Goal: Check status: Check status

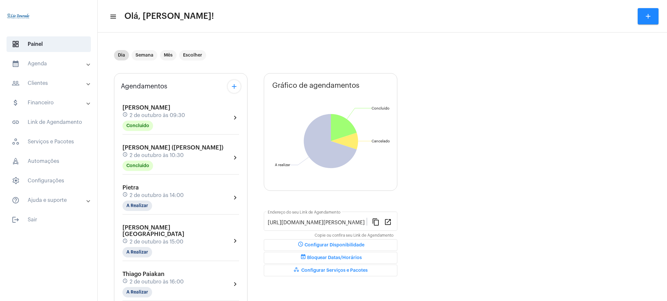
click at [260, 45] on div "Dia Semana Mês Escolher" at bounding box center [255, 55] width 282 height 33
click at [57, 66] on mat-panel-title "calendar_month_outlined Agenda" at bounding box center [49, 64] width 75 height 8
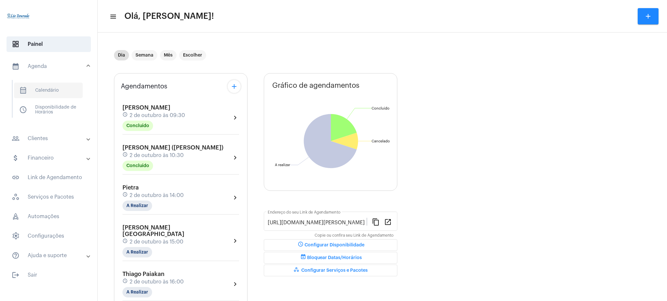
click at [64, 87] on span "calendar_month_outlined Calendário" at bounding box center [48, 91] width 69 height 16
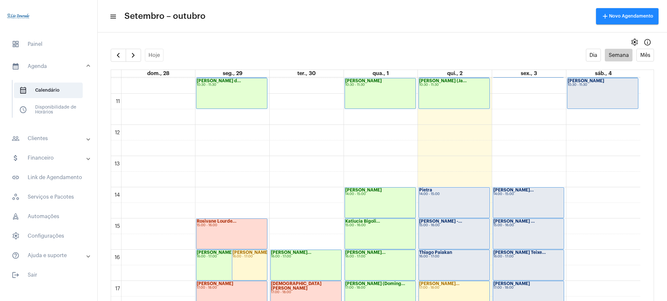
scroll to position [323, 0]
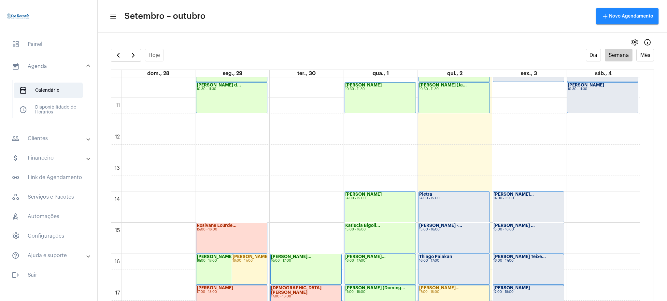
click at [58, 140] on mat-panel-title "people_outline Clientes" at bounding box center [49, 139] width 75 height 8
click at [58, 109] on span "people_outline Meus Clientes" at bounding box center [48, 112] width 69 height 16
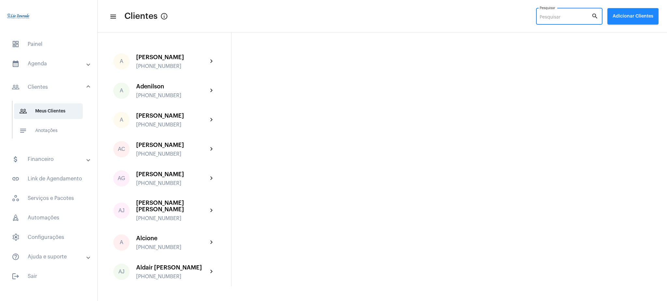
click at [564, 17] on input "Pesquisar" at bounding box center [565, 17] width 52 height 5
click at [549, 16] on input "Pesquisar" at bounding box center [565, 17] width 52 height 5
click at [554, 16] on input "Pesquisar" at bounding box center [565, 17] width 52 height 5
click at [570, 18] on input "Pesquisar" at bounding box center [565, 17] width 52 height 5
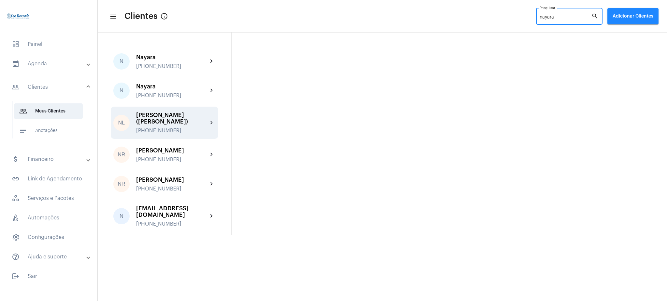
type input "nayara"
click at [183, 128] on div "[PHONE_NUMBER]" at bounding box center [172, 131] width 72 height 6
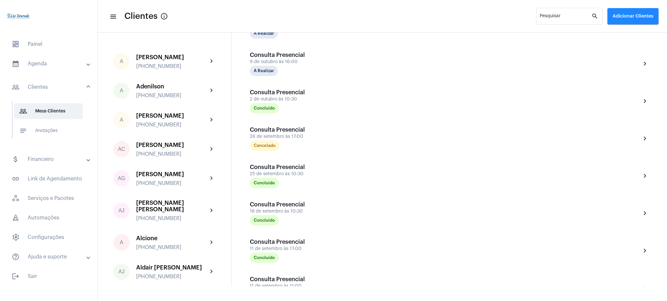
scroll to position [199, 0]
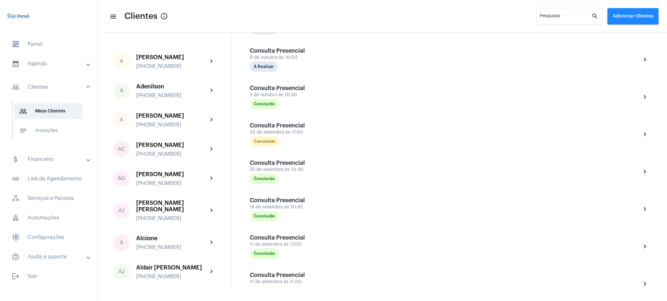
click at [33, 67] on mat-panel-title "calendar_month_outlined Agenda" at bounding box center [49, 64] width 75 height 8
click at [51, 53] on mat-list "dashboard Painel calendar_month_outlined Agenda calendar_month_outlined Calendá…" at bounding box center [48, 158] width 97 height 249
click at [47, 45] on span "dashboard Painel" at bounding box center [49, 44] width 84 height 16
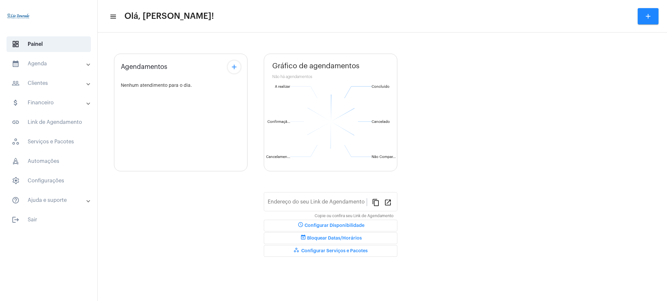
type input "[URL][DOMAIN_NAME][PERSON_NAME]"
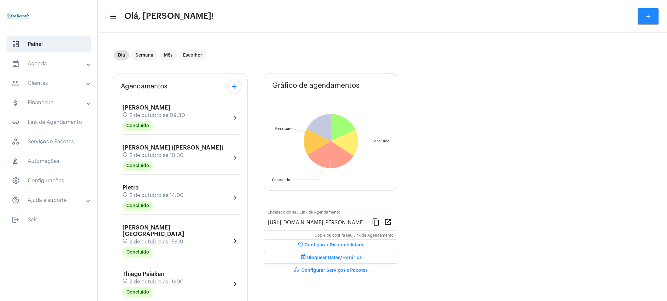
click at [51, 66] on mat-panel-title "calendar_month_outlined Agenda" at bounding box center [49, 64] width 75 height 8
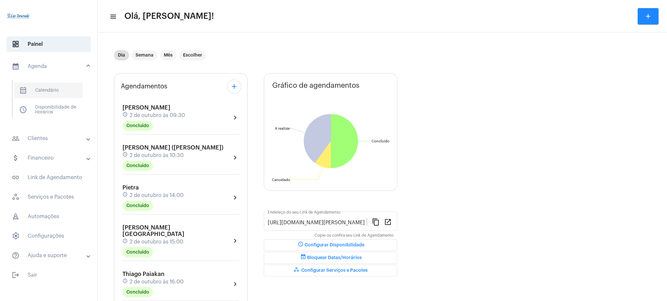
click at [56, 90] on span "calendar_month_outlined Calendário" at bounding box center [48, 91] width 69 height 16
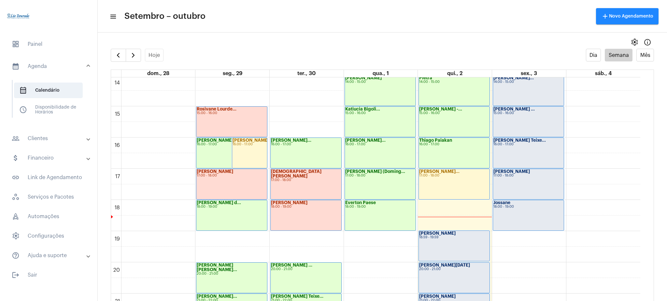
scroll to position [438, 0]
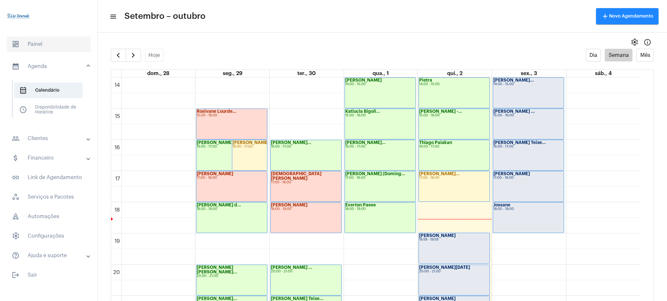
click at [22, 46] on span "dashboard Painel" at bounding box center [49, 44] width 84 height 16
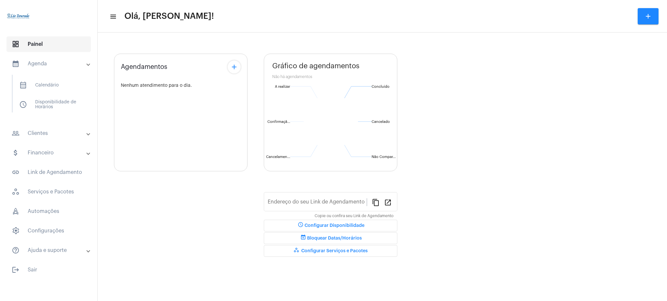
type input "[URL][DOMAIN_NAME][PERSON_NAME]"
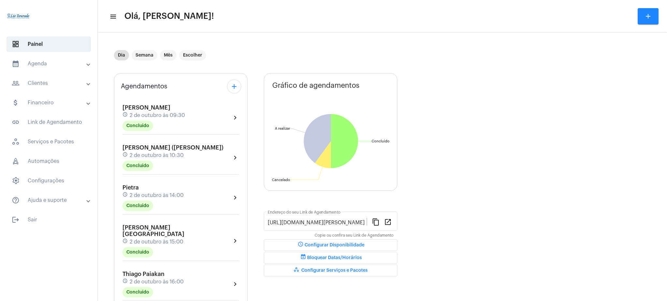
click at [33, 65] on mat-panel-title "calendar_month_outlined Agenda" at bounding box center [49, 64] width 75 height 8
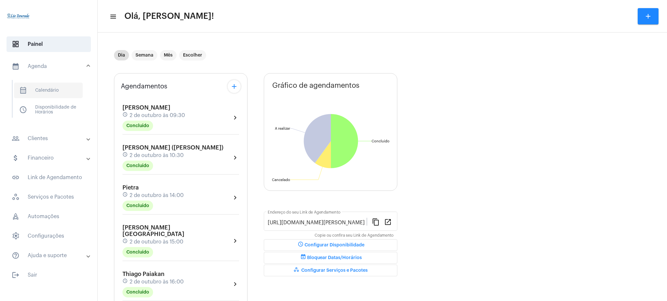
click at [51, 95] on span "calendar_month_outlined Calendário" at bounding box center [48, 91] width 69 height 16
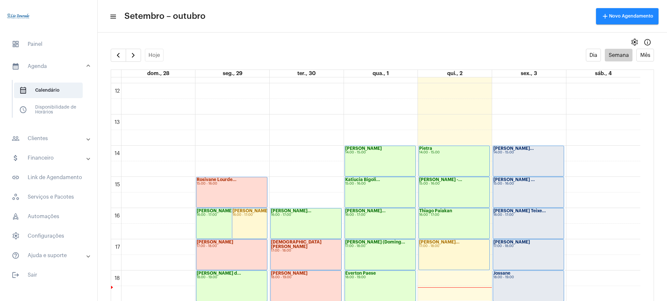
scroll to position [373, 0]
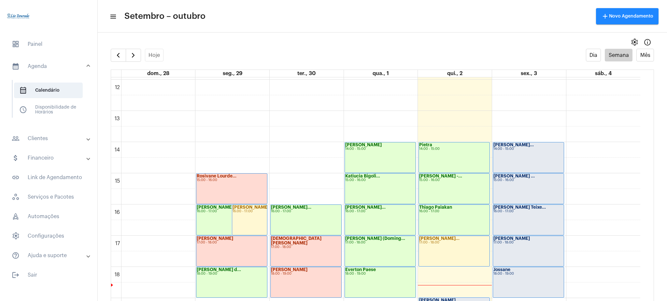
click at [465, 184] on div "[PERSON_NAME] -... 15:00 - 16:00" at bounding box center [454, 189] width 71 height 30
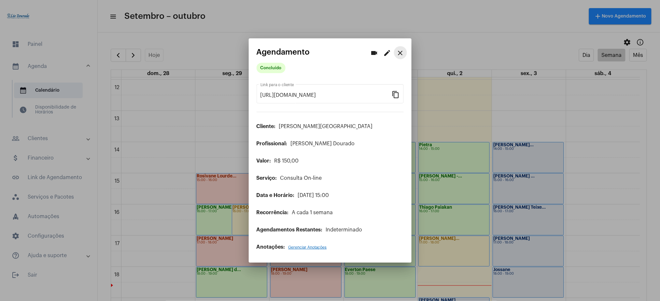
click at [403, 49] on button "close" at bounding box center [400, 52] width 13 height 13
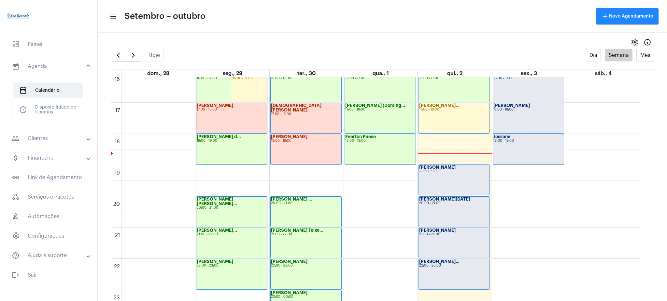
scroll to position [507, 0]
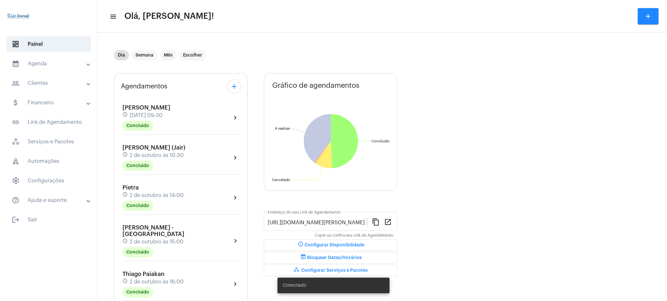
click at [69, 62] on mat-panel-title "calendar_month_outlined Agenda" at bounding box center [49, 64] width 75 height 8
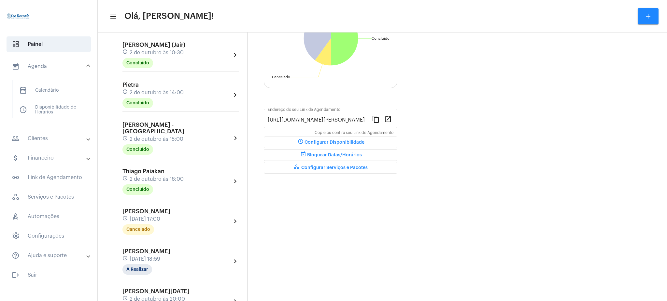
scroll to position [118, 0]
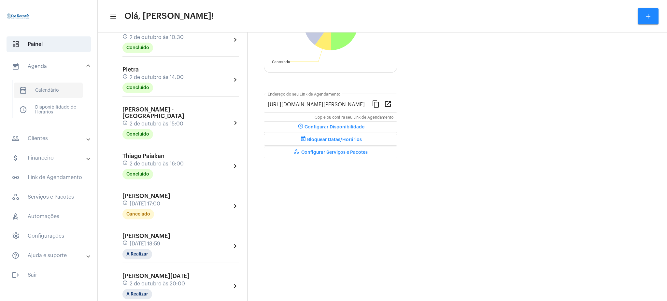
click at [39, 85] on span "calendar_month_outlined Calendário" at bounding box center [48, 91] width 69 height 16
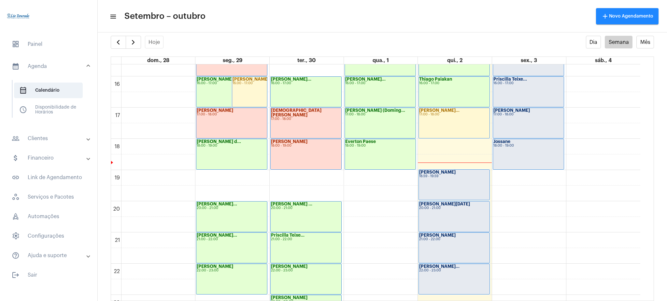
scroll to position [486, 0]
